Goal: Transaction & Acquisition: Book appointment/travel/reservation

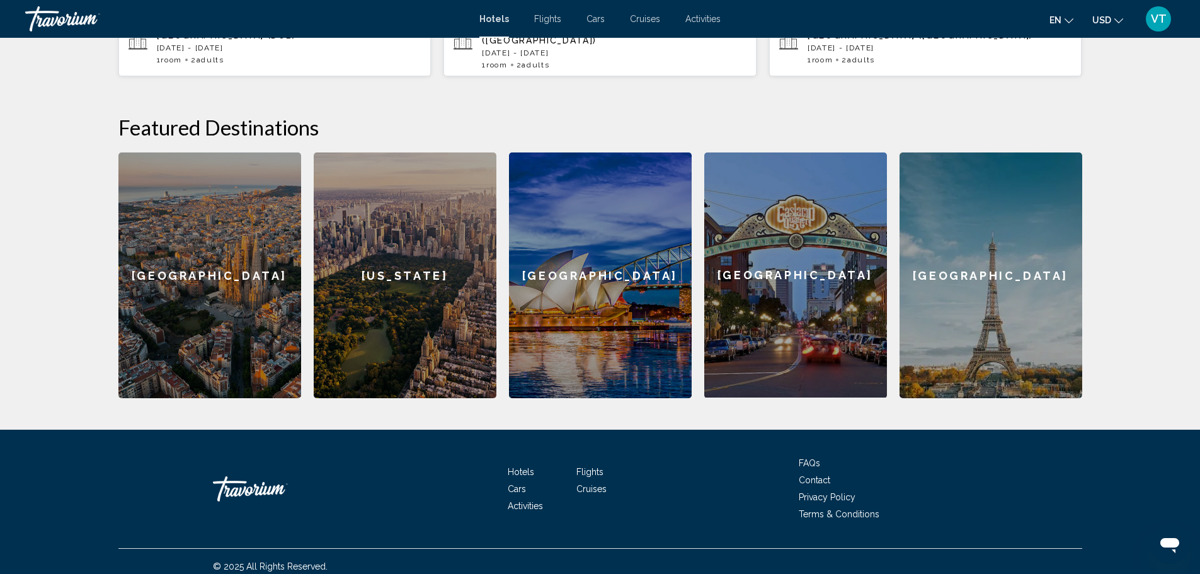
scroll to position [151, 0]
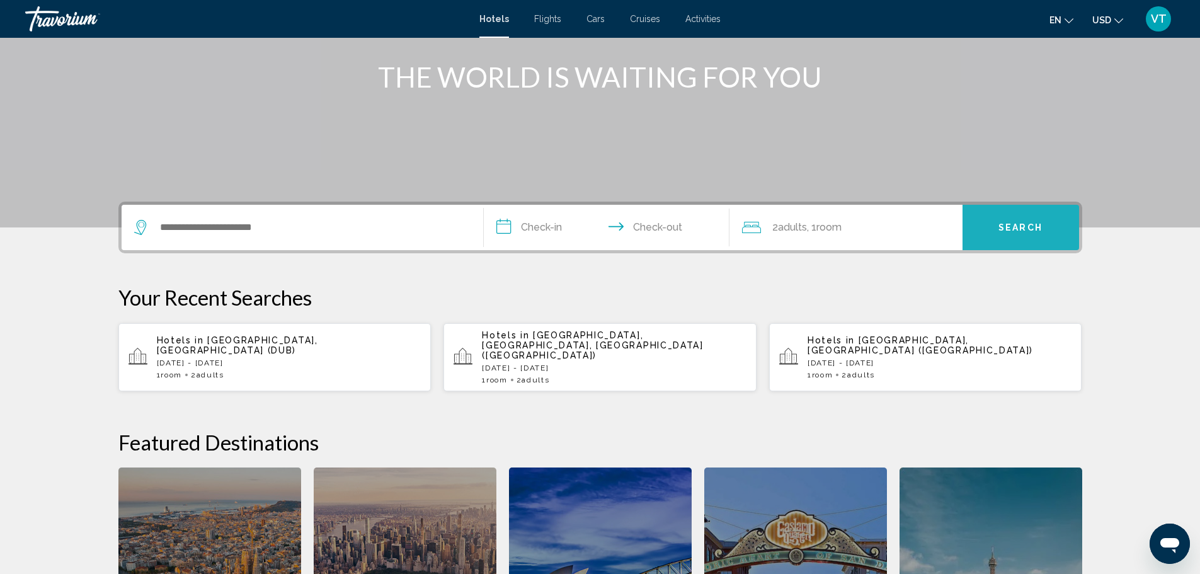
click at [1035, 238] on button "Search" at bounding box center [1021, 227] width 117 height 45
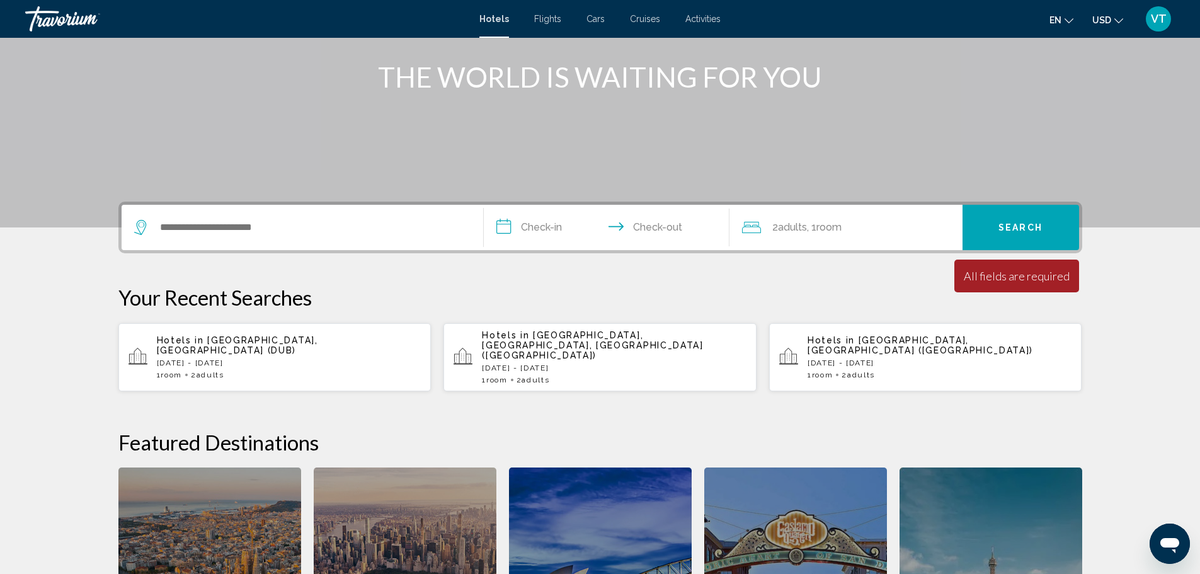
click at [842, 359] on p "[DATE] - [DATE]" at bounding box center [940, 363] width 265 height 9
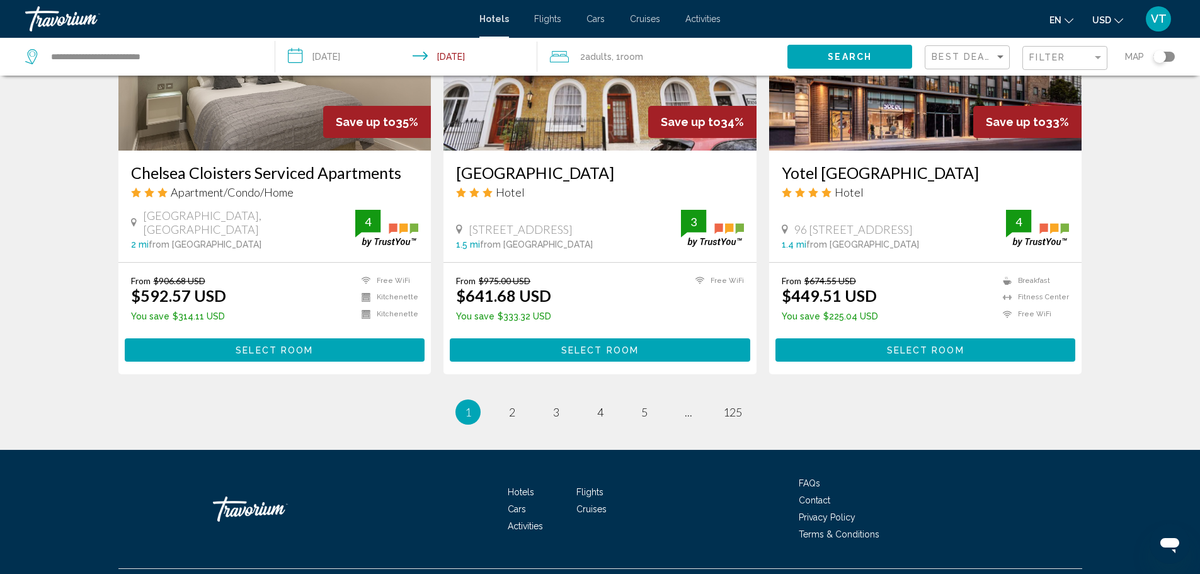
scroll to position [1569, 0]
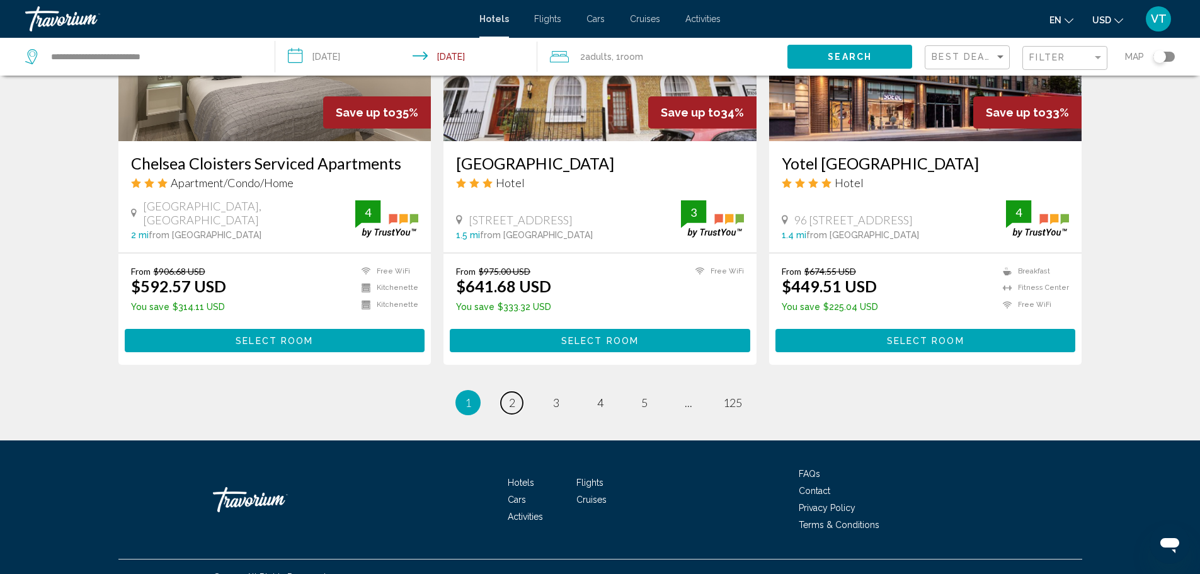
click at [516, 392] on link "page 2" at bounding box center [512, 403] width 22 height 22
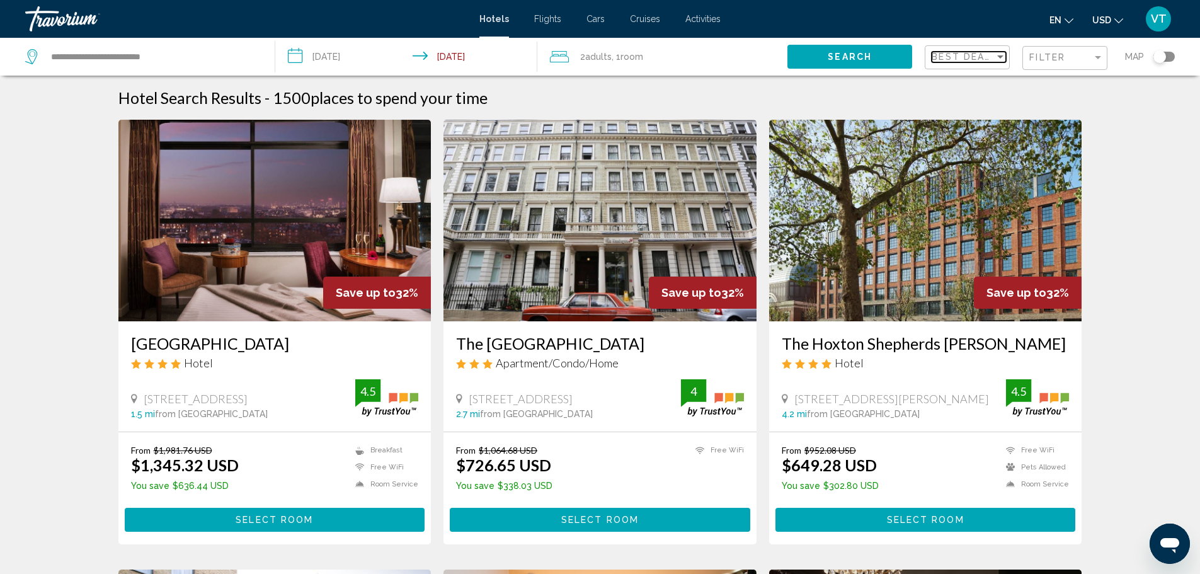
click at [1002, 57] on div "Sort by" at bounding box center [1001, 56] width 6 height 3
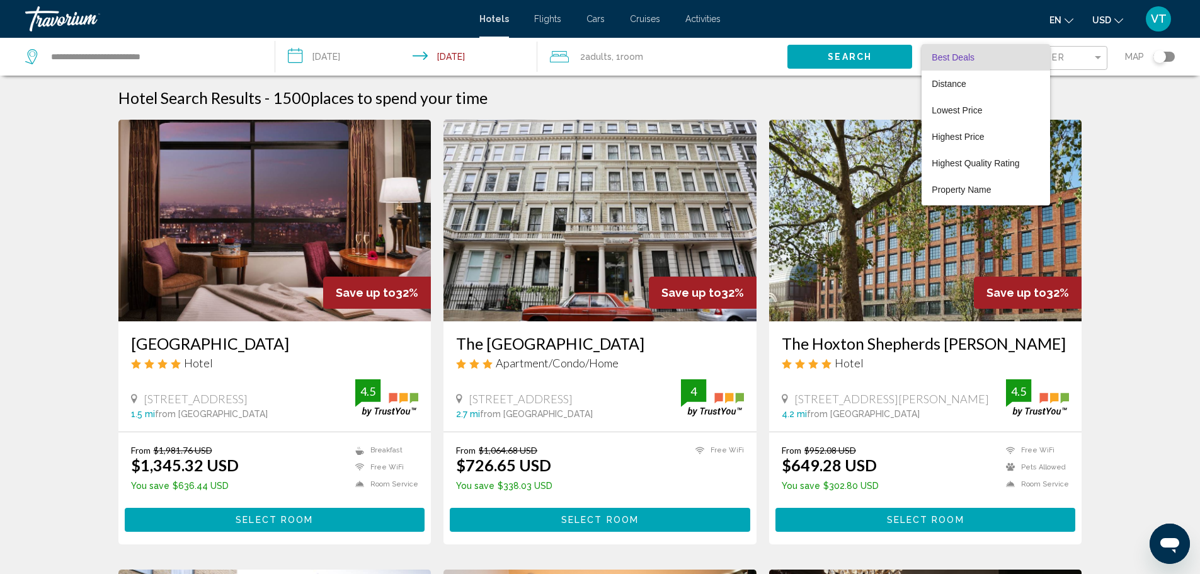
click at [1099, 60] on div at bounding box center [600, 287] width 1200 height 574
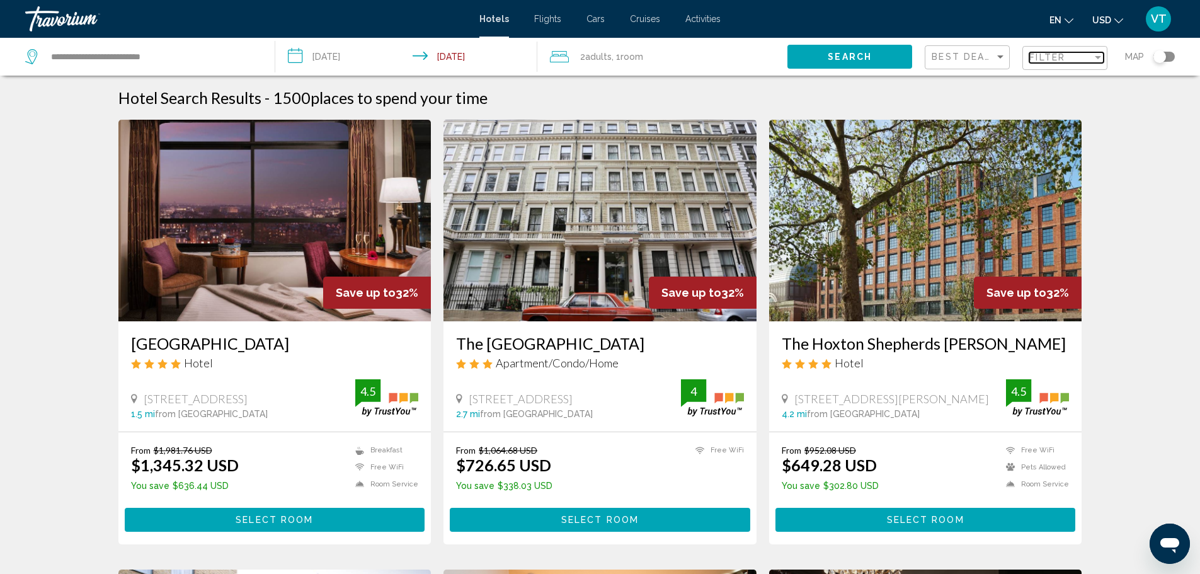
click at [1099, 60] on div "Filter" at bounding box center [1098, 57] width 11 height 10
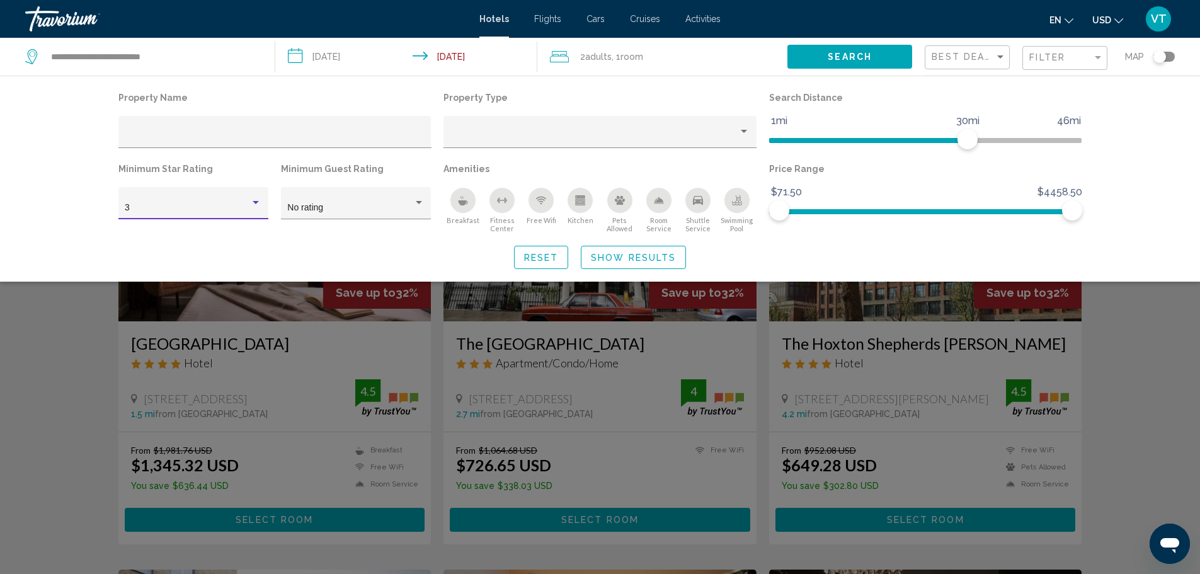
click at [255, 205] on div "Hotel Filters" at bounding box center [255, 203] width 11 height 10
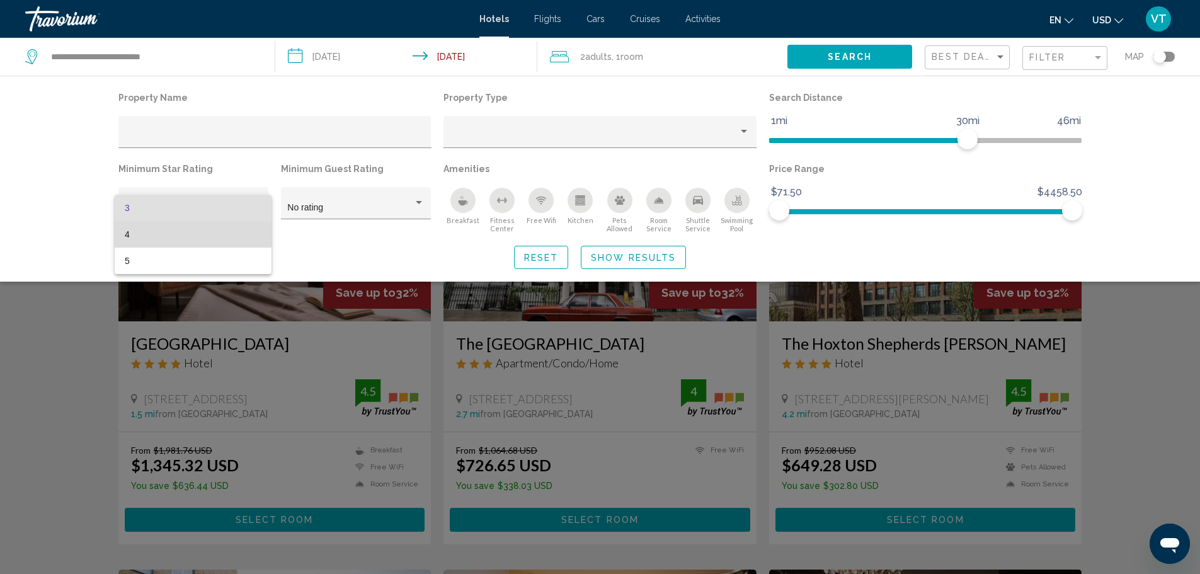
click at [168, 234] on span "4" at bounding box center [193, 234] width 137 height 26
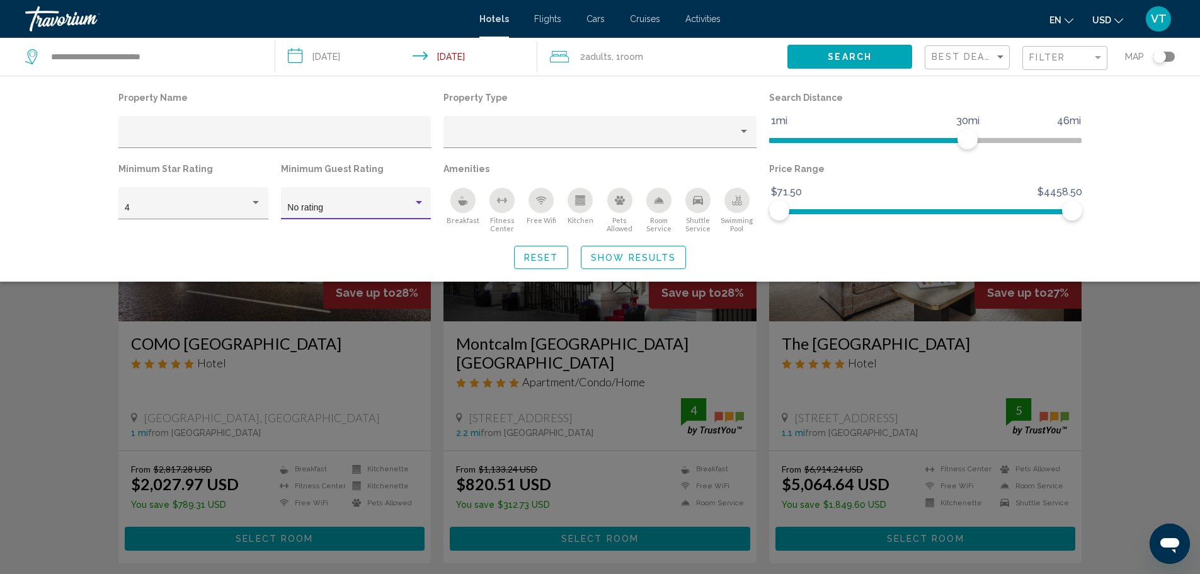
click at [420, 205] on div "Hotel Filters" at bounding box center [418, 203] width 11 height 10
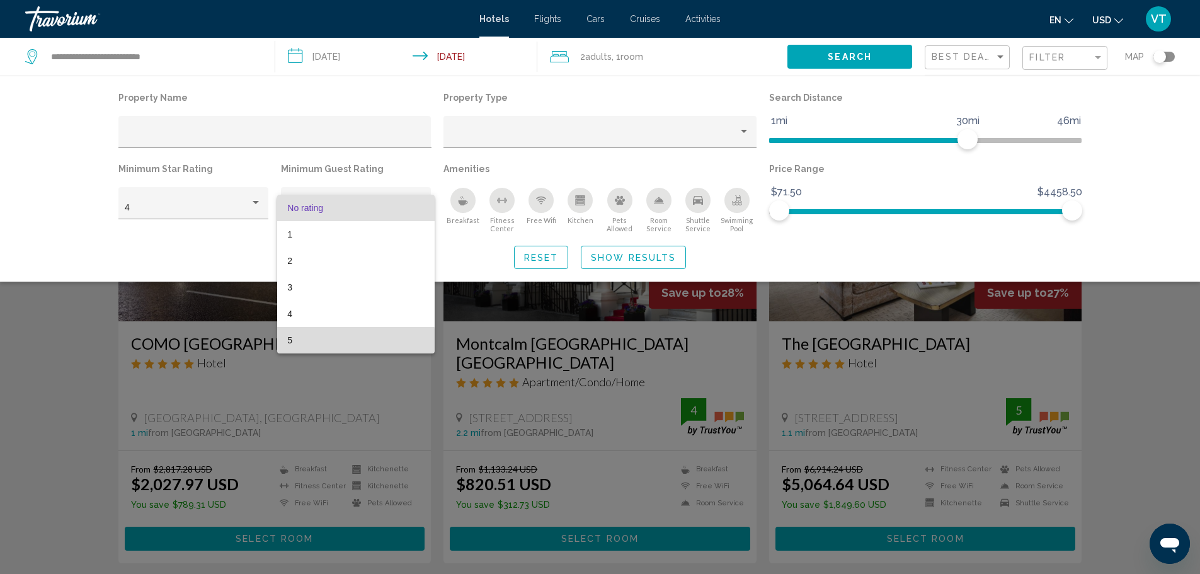
click at [316, 342] on span "5" at bounding box center [355, 340] width 137 height 26
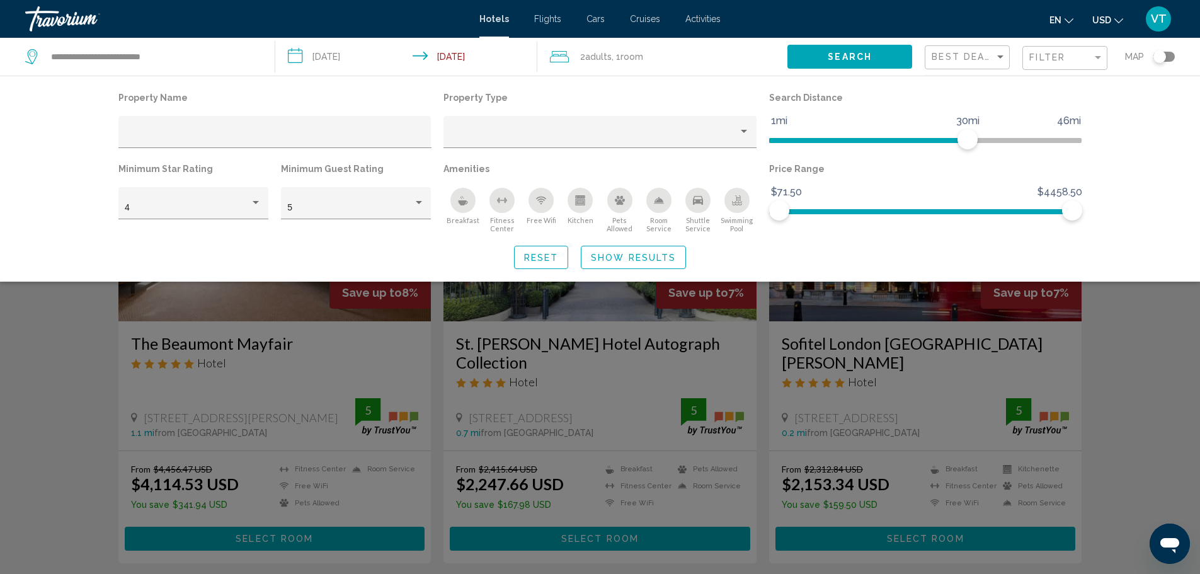
click at [462, 208] on div "Breakfast" at bounding box center [463, 200] width 25 height 25
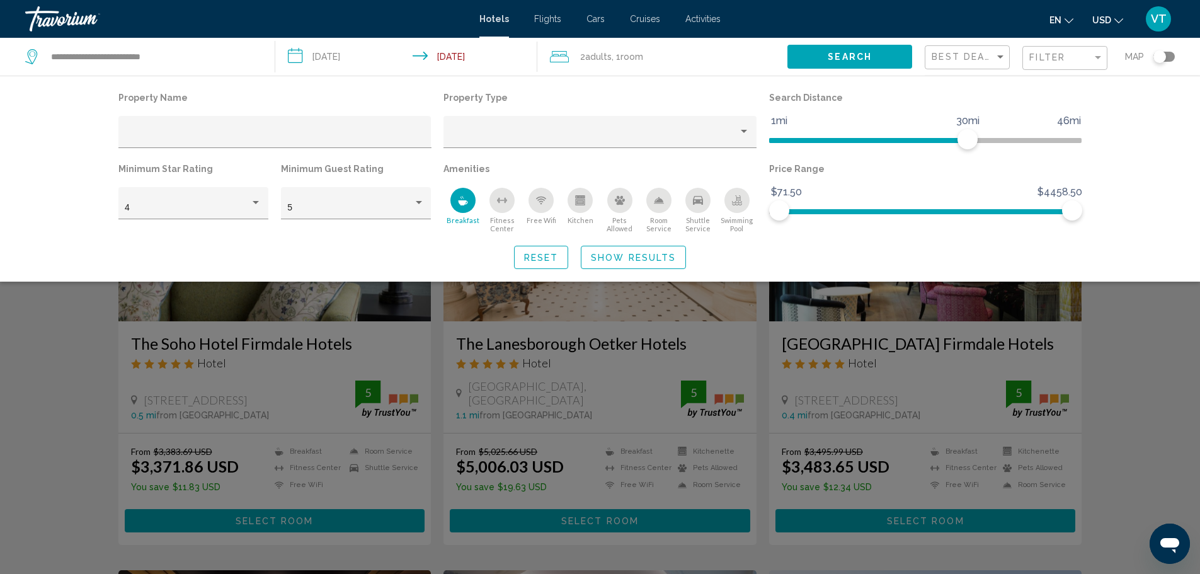
click at [539, 203] on icon "Free Wifi" at bounding box center [541, 200] width 10 height 10
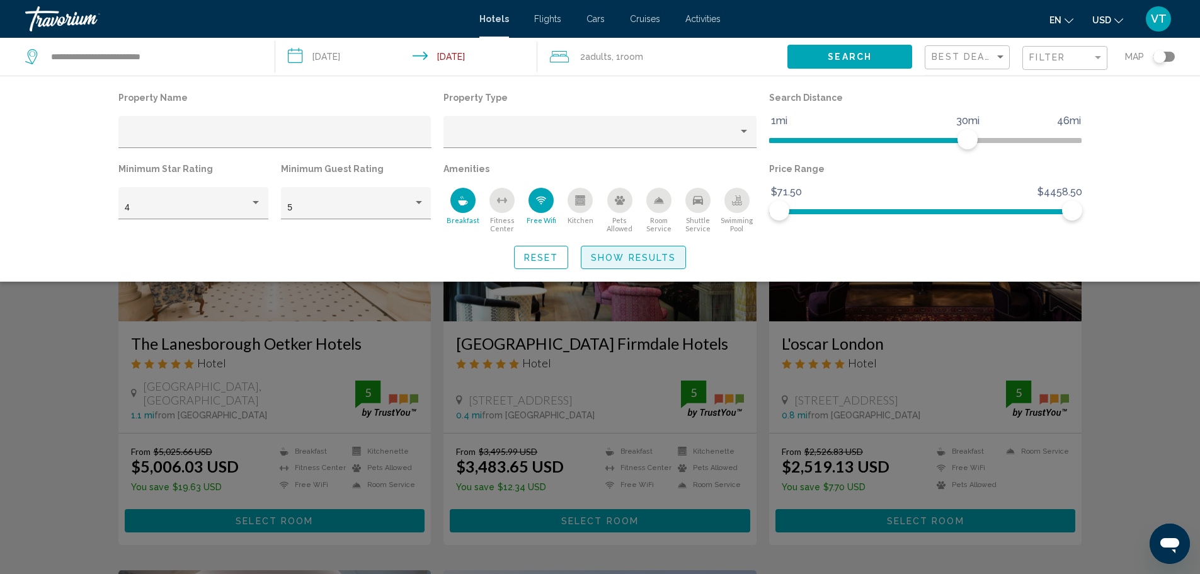
click at [623, 257] on span "Show Results" at bounding box center [633, 258] width 85 height 10
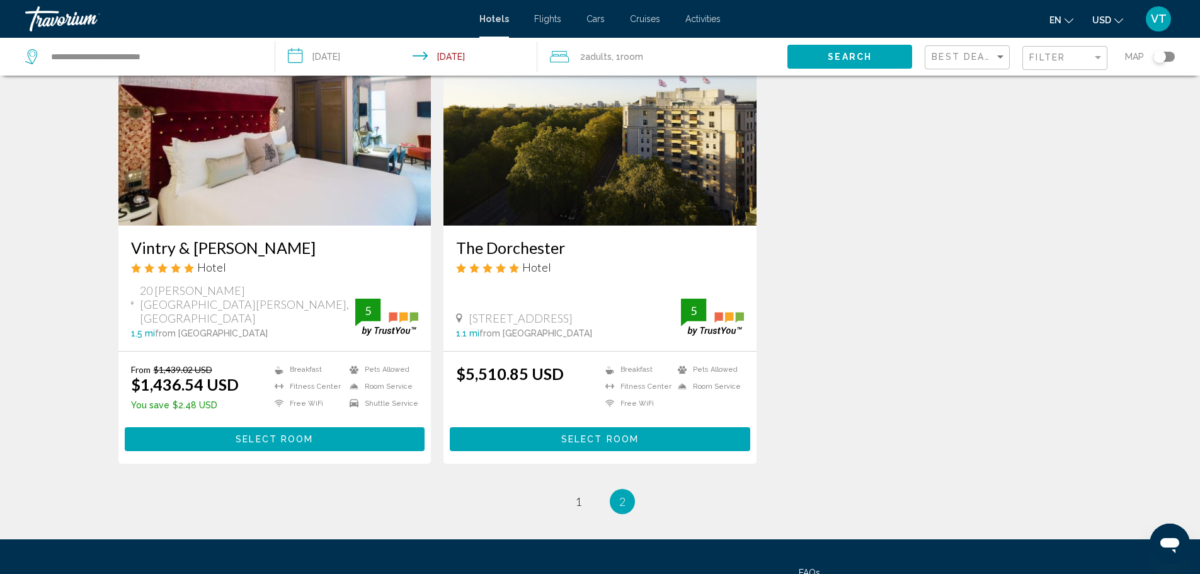
scroll to position [524, 0]
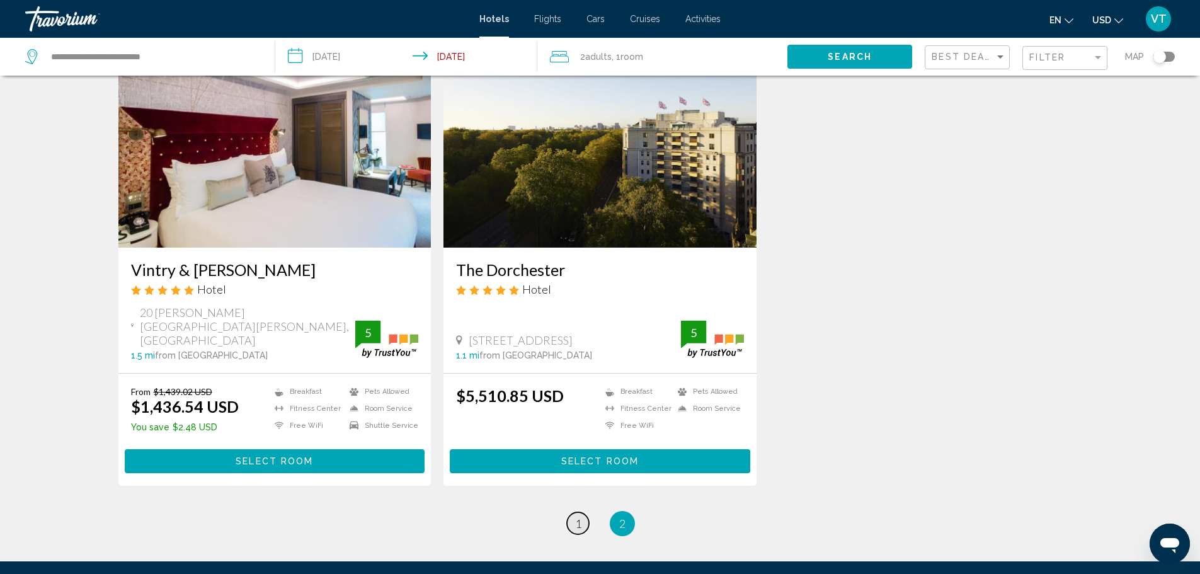
click at [579, 517] on span "1" at bounding box center [578, 524] width 6 height 14
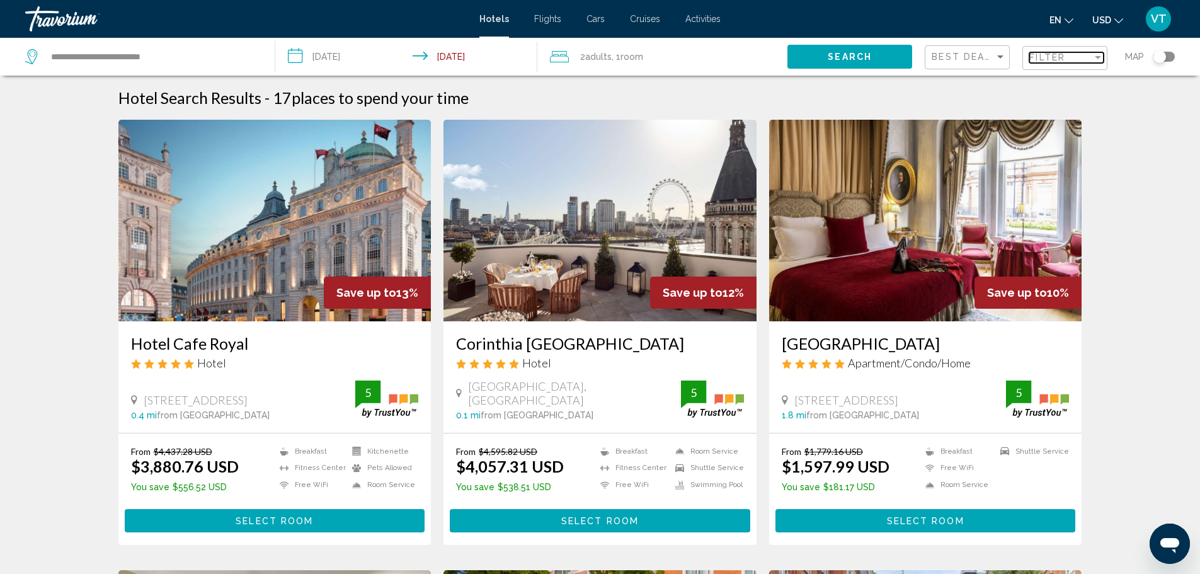
click at [1097, 62] on div "Filter" at bounding box center [1098, 57] width 11 height 10
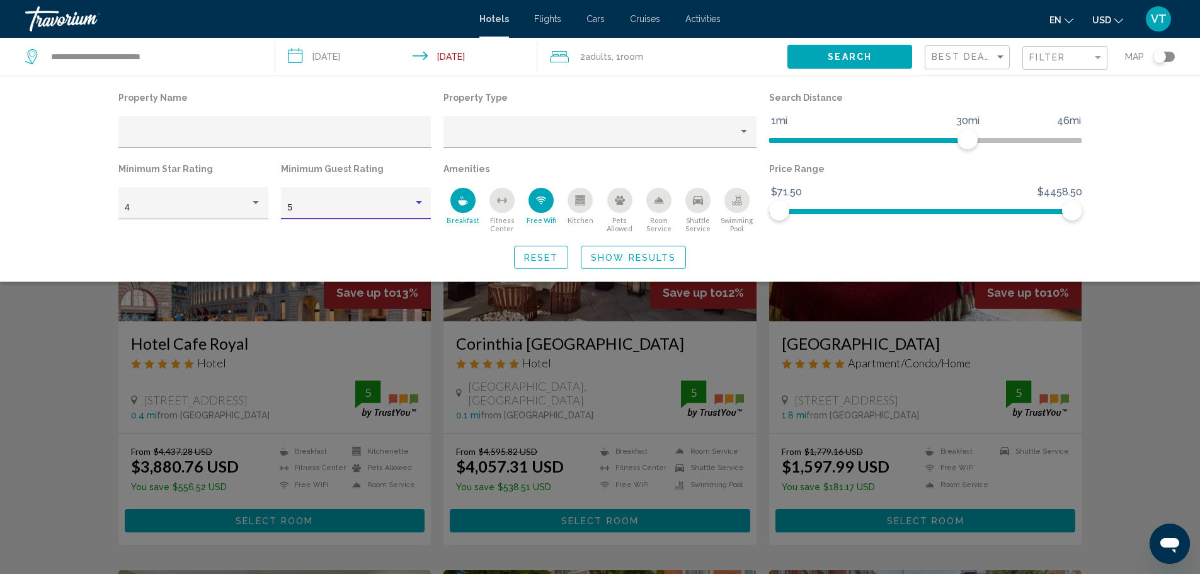
click at [422, 205] on div "Hotel Filters" at bounding box center [418, 203] width 11 height 10
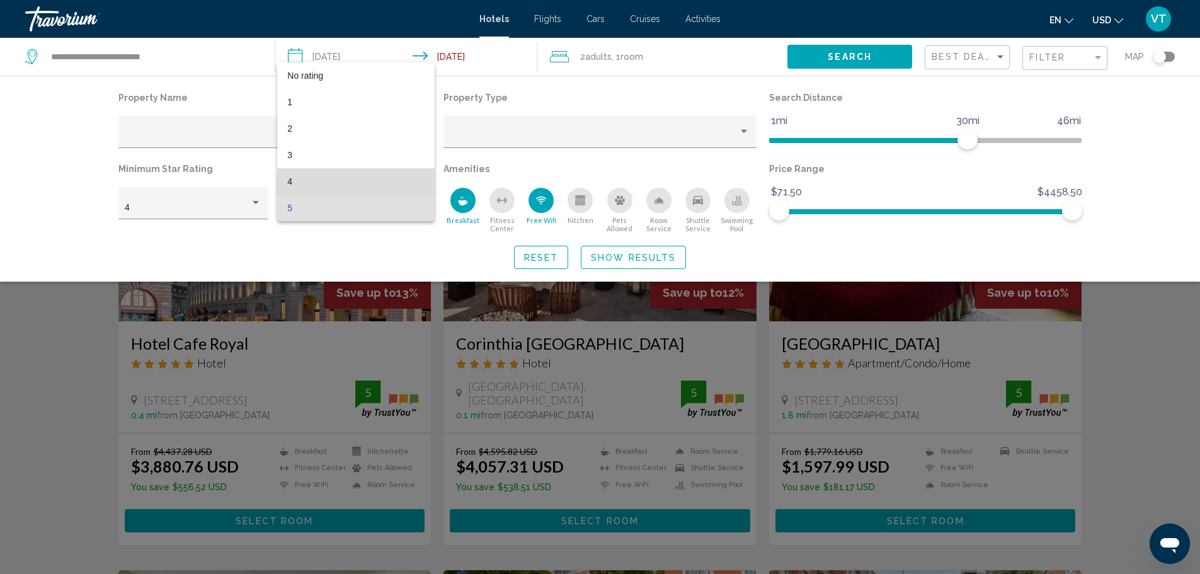
click at [291, 181] on span "4" at bounding box center [355, 181] width 137 height 26
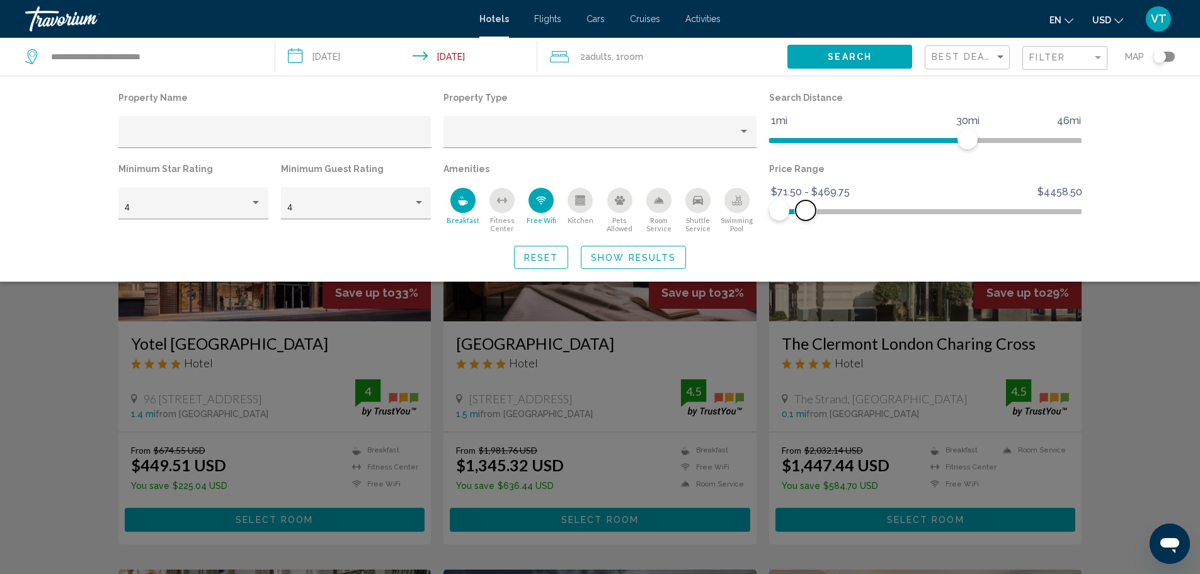
drag, startPoint x: 1073, startPoint y: 212, endPoint x: 806, endPoint y: 245, distance: 269.2
click at [806, 245] on div "Property Name Property Type Search Distance 1mi 46mi 30mi Minimum Star Rating 4…" at bounding box center [600, 179] width 1015 height 180
click at [633, 255] on span "Show Results" at bounding box center [633, 258] width 85 height 10
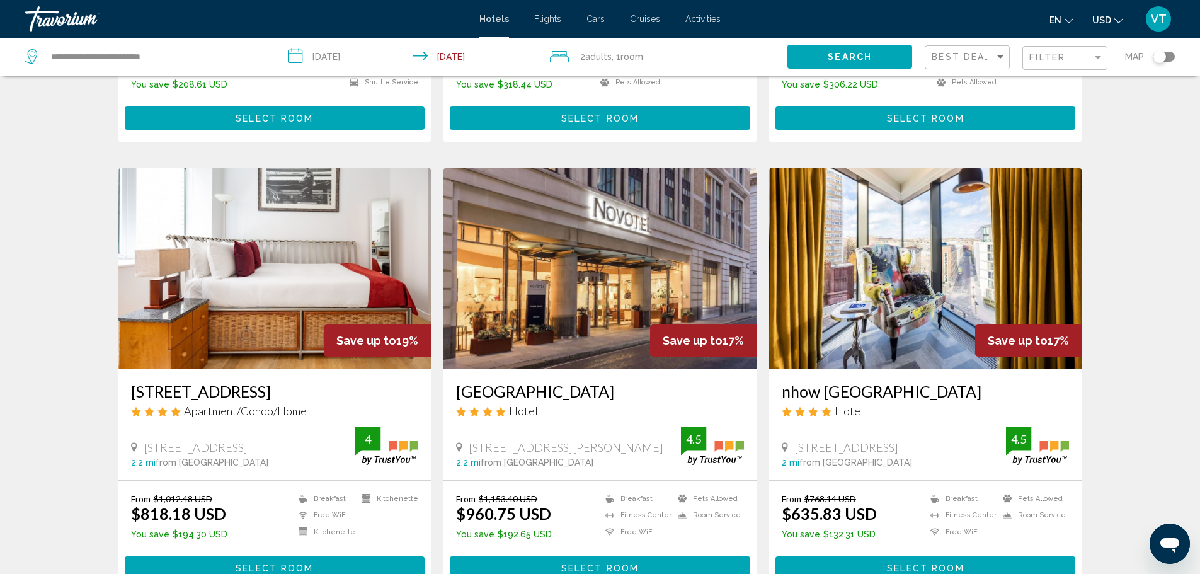
scroll to position [1316, 0]
